Goal: Find specific page/section: Find specific page/section

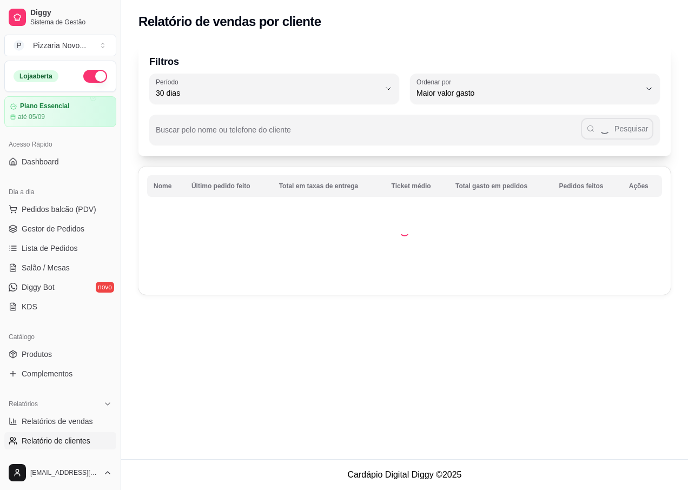
select select "30"
select select "HIGHEST_TOTAL_SPENT_WITH_ORDERS"
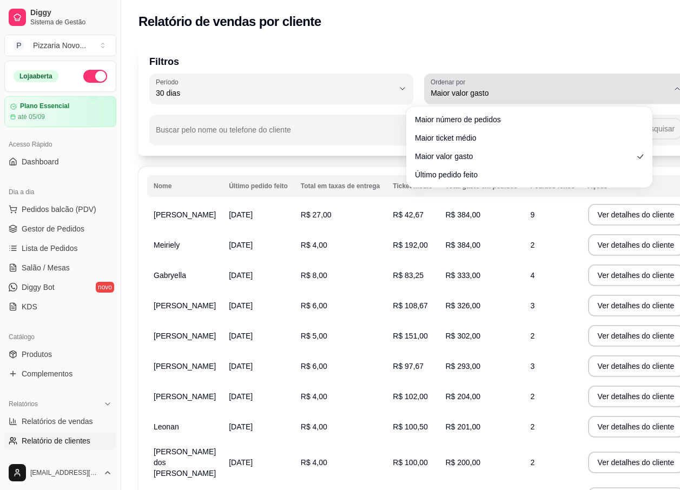
click at [647, 88] on button "Ordenar por Maior valor gasto" at bounding box center [556, 89] width 264 height 30
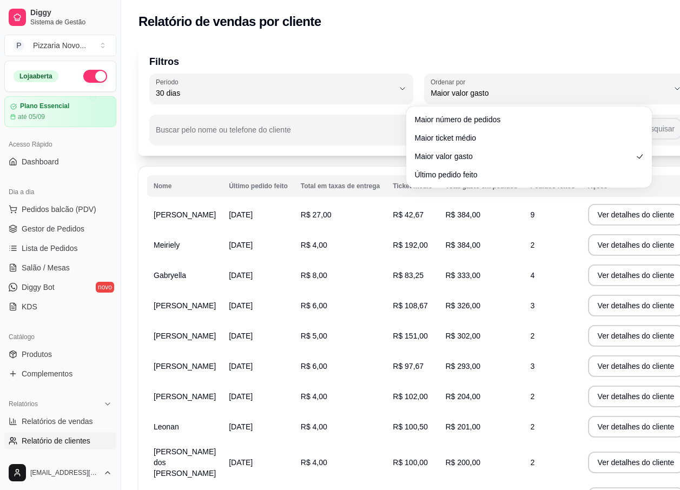
click at [371, 114] on div "Buscar pelo nome ou telefone do cliente Pesquisar" at bounding box center [418, 124] width 539 height 41
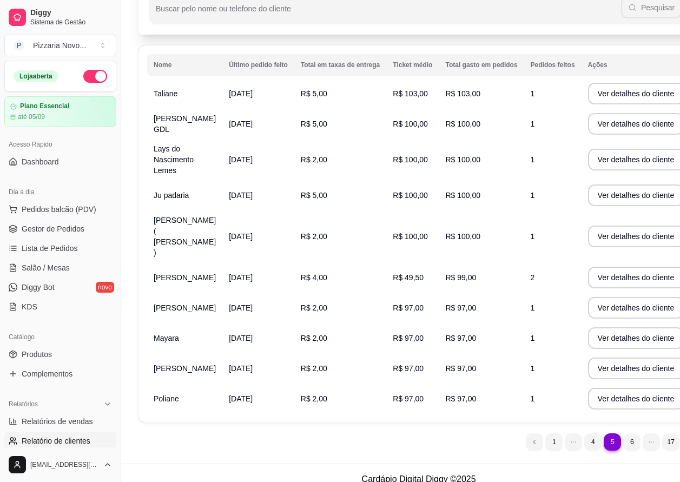
scroll to position [123, 0]
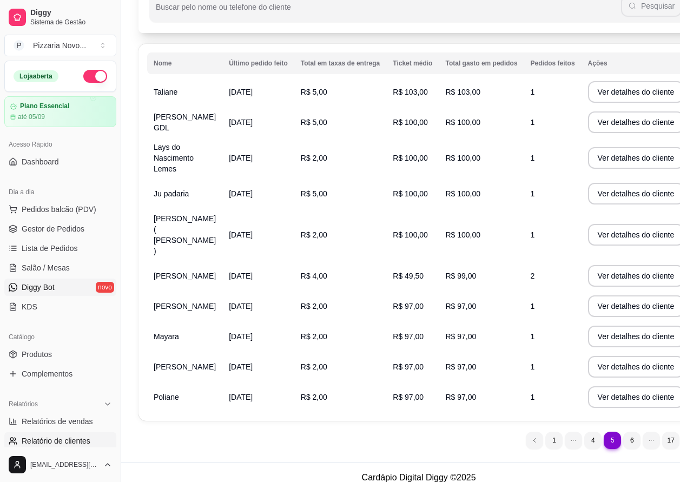
click at [68, 289] on link "Diggy Bot novo" at bounding box center [60, 286] width 112 height 17
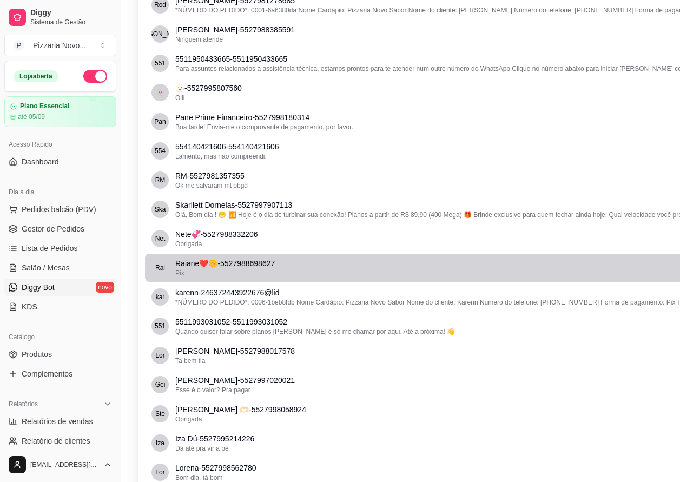
scroll to position [2055, 0]
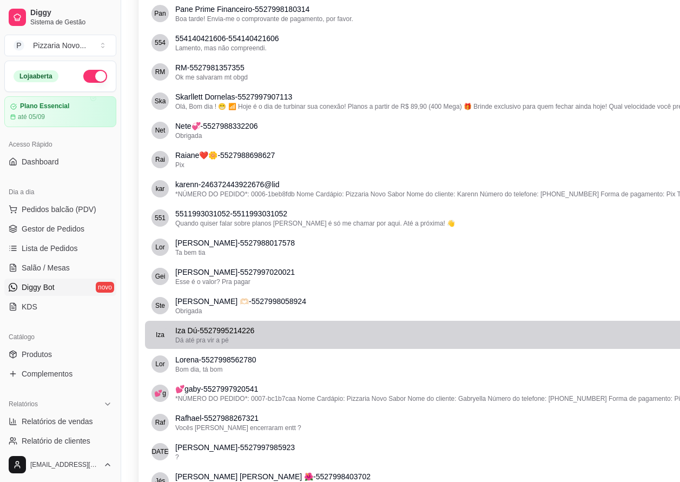
click at [187, 343] on span "Dá até pra vir a pé" at bounding box center [202, 340] width 54 height 8
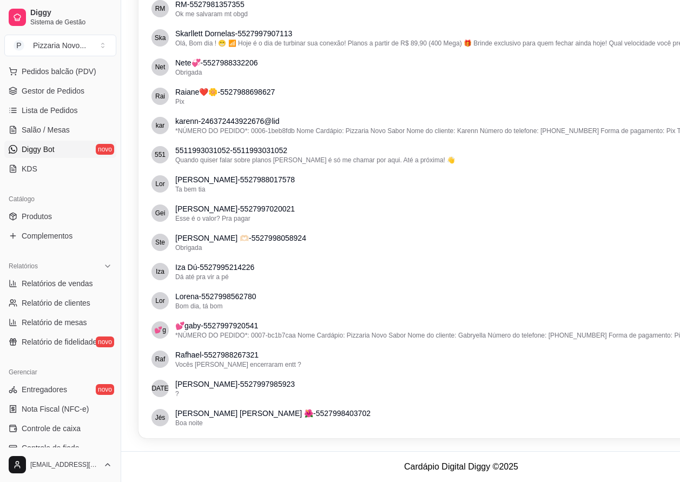
scroll to position [156, 0]
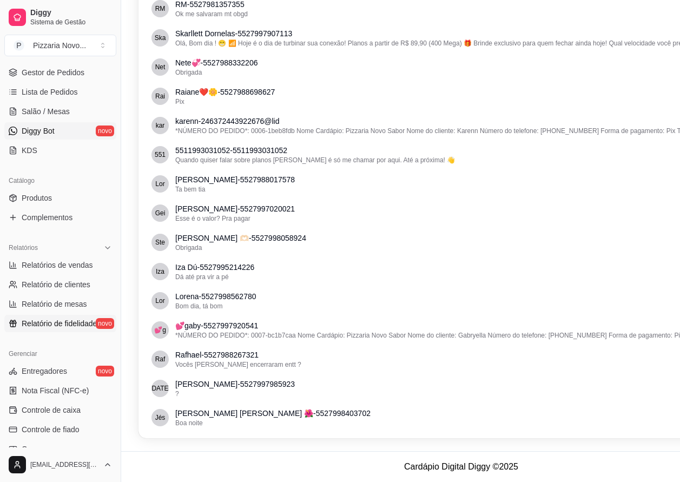
click at [65, 321] on span "Relatório de fidelidade" at bounding box center [59, 323] width 75 height 11
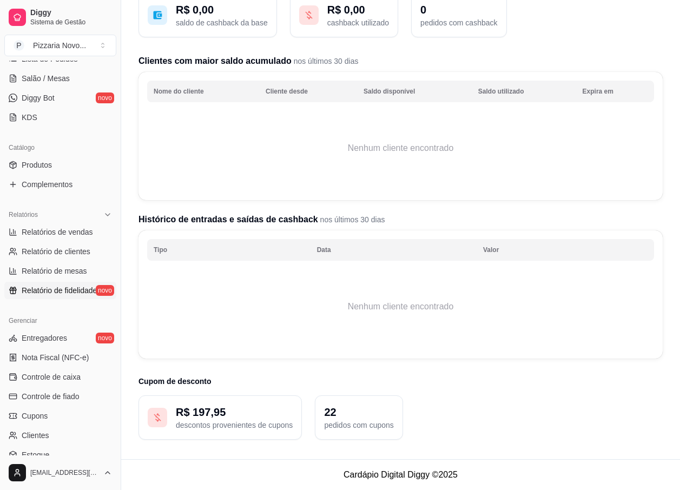
scroll to position [192, 0]
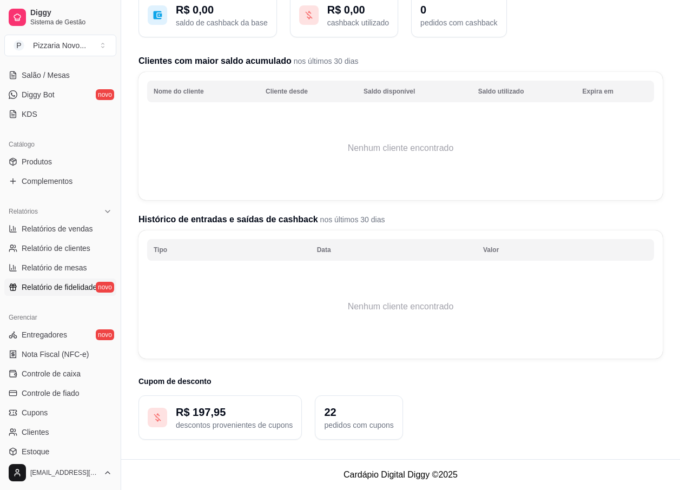
drag, startPoint x: 117, startPoint y: 255, endPoint x: 111, endPoint y: 282, distance: 27.7
click at [111, 282] on div "Diggy Sistema de Gestão P Pizzaria Novo ... Loja aberta Plano Essencial até 05/…" at bounding box center [60, 245] width 121 height 490
click at [91, 334] on link "Entregadores novo" at bounding box center [60, 334] width 112 height 17
